Goal: Task Accomplishment & Management: Manage account settings

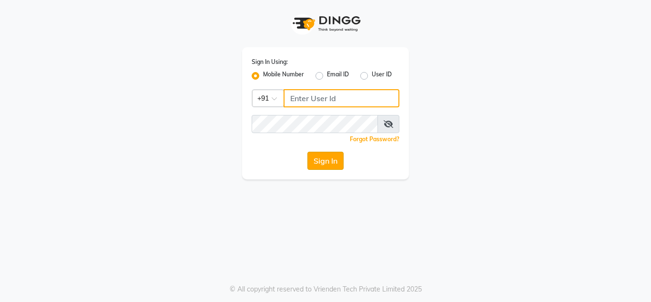
type input "8908110000"
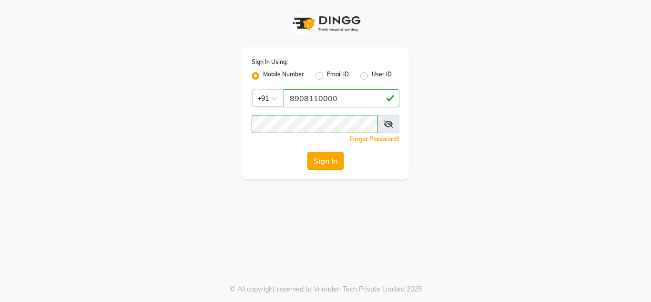
click at [334, 166] on button "Sign In" at bounding box center [325, 161] width 36 height 18
click at [334, 166] on div "Sign In" at bounding box center [326, 161] width 148 height 18
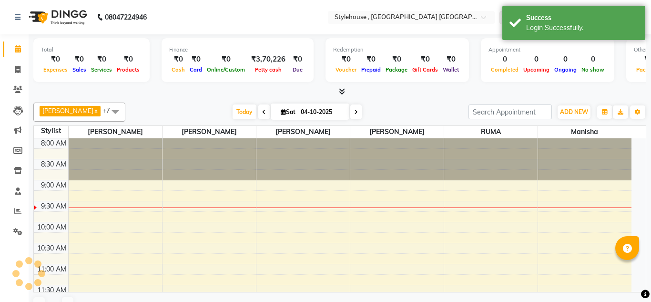
select select "en"
